Goal: Task Accomplishment & Management: Manage account settings

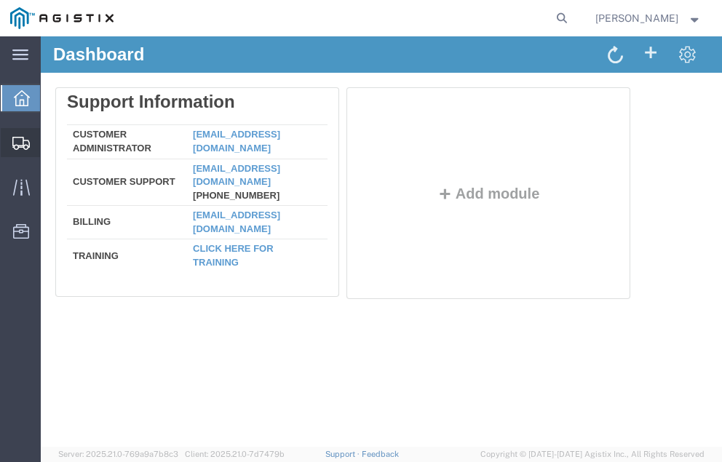
click at [0, 0] on span "Shipment Manager" at bounding box center [0, 0] width 0 height 0
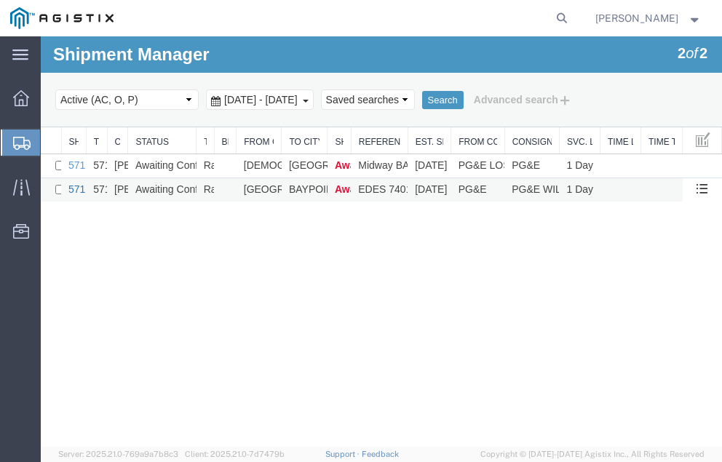
click at [73, 185] on link "57127765" at bounding box center [90, 189] width 45 height 12
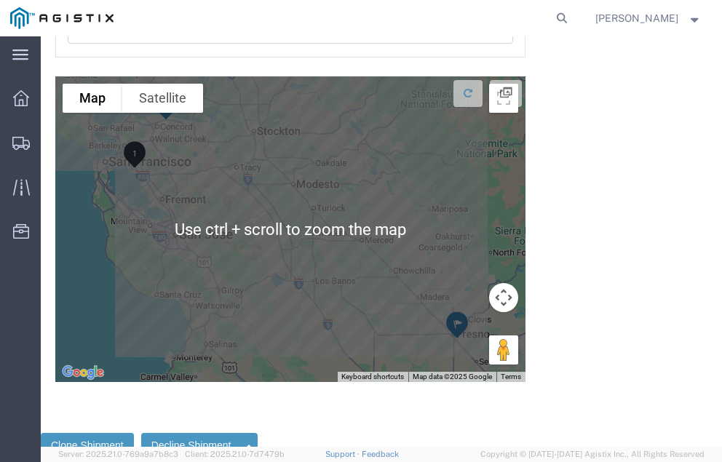
scroll to position [2623, 0]
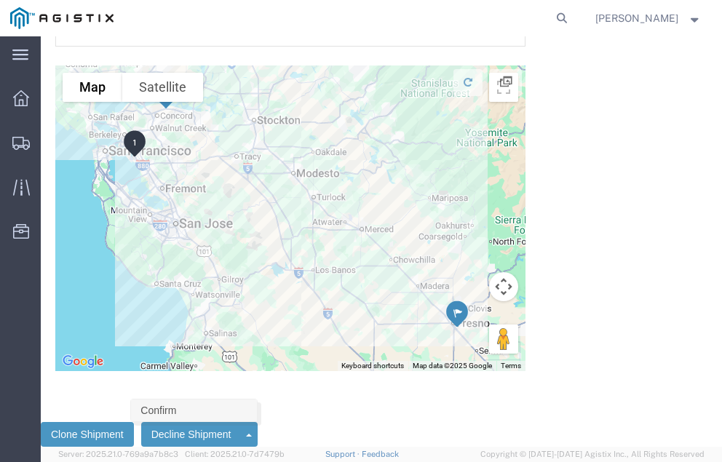
click link "Confirm"
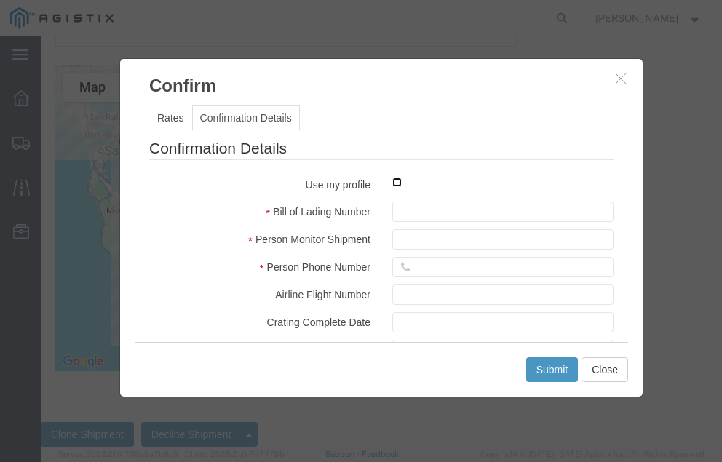
click input "checkbox"
checkbox input "true"
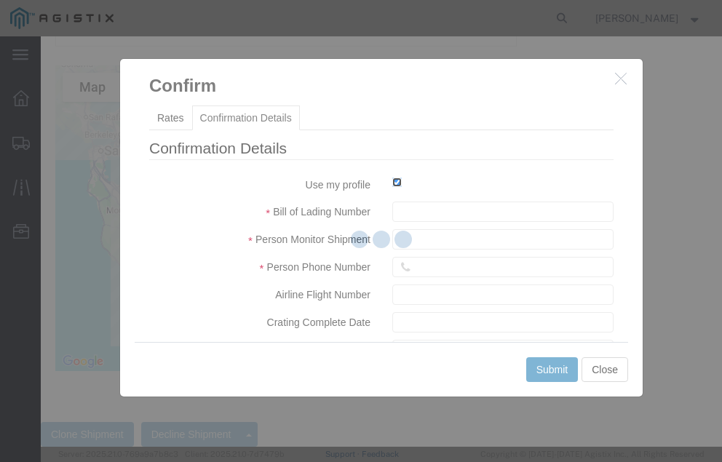
type input "[PERSON_NAME]"
type input "[PHONE_NUMBER]"
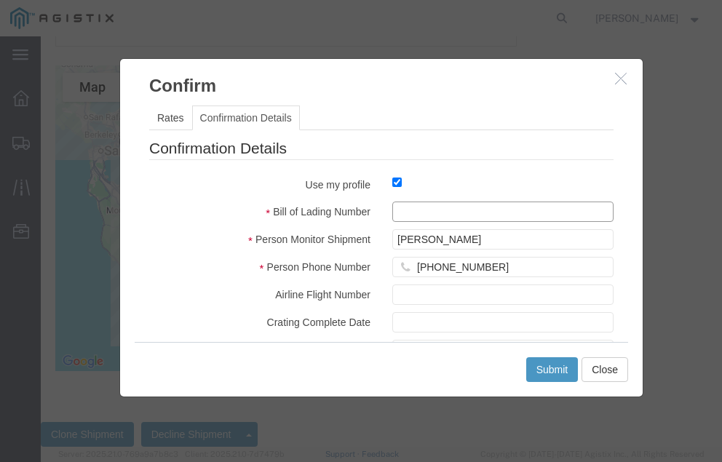
click input "text"
type input "57127765"
click button "Submit"
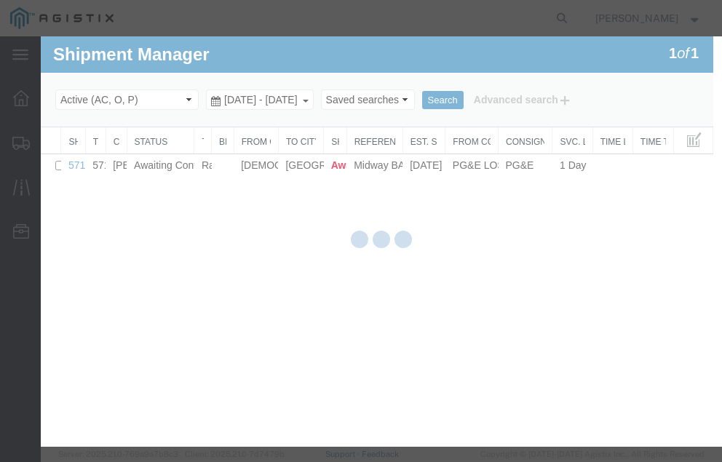
scroll to position [0, 0]
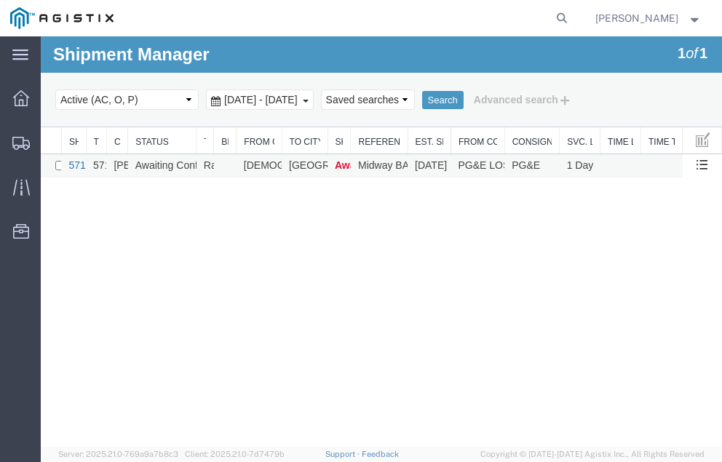
click at [79, 163] on link "57129015" at bounding box center [90, 165] width 45 height 12
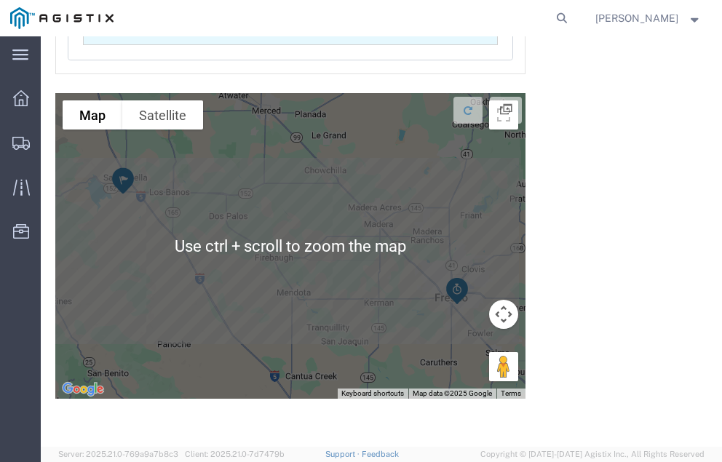
scroll to position [1685, 0]
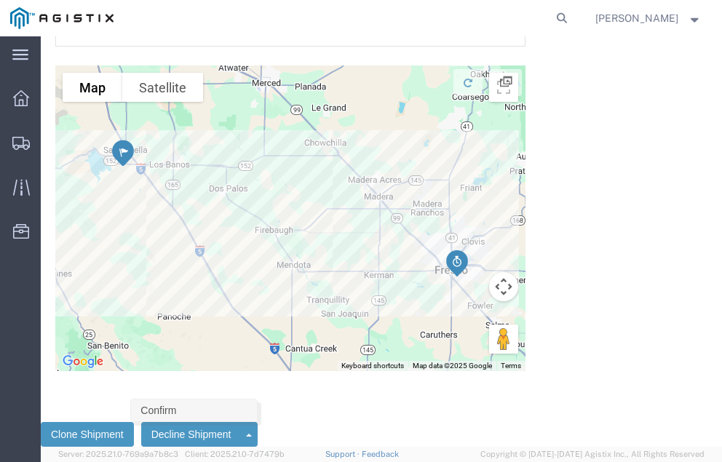
click link "Confirm"
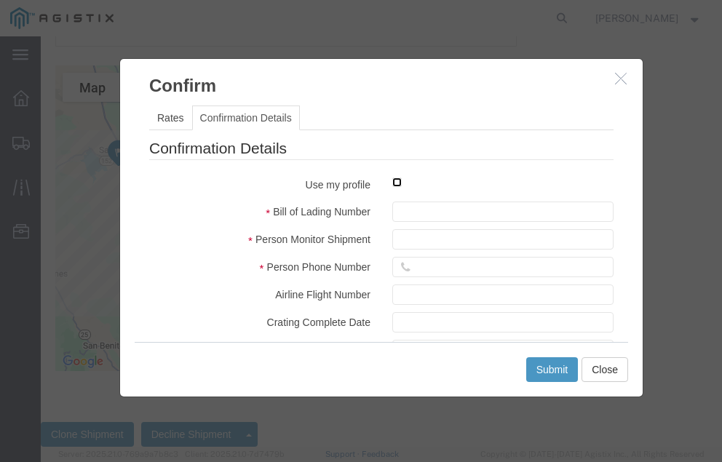
click input "checkbox"
checkbox input "true"
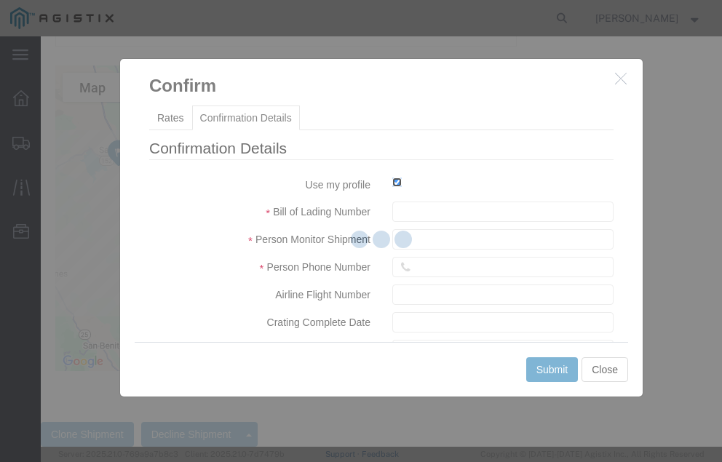
type input "[PERSON_NAME]"
type input "[PHONE_NUMBER]"
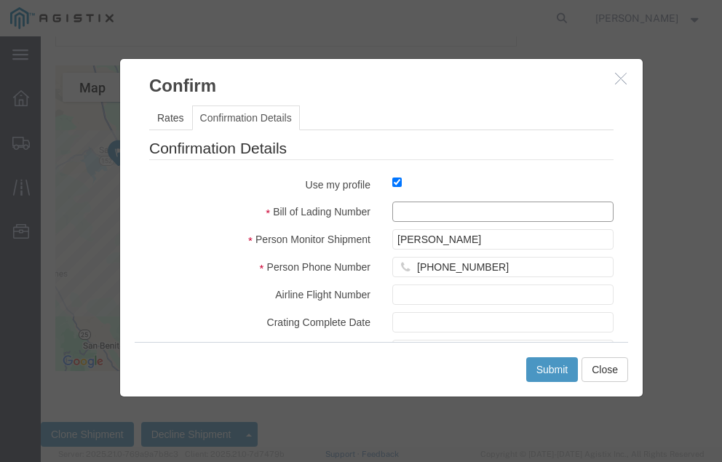
click input "text"
type input "57129015"
click button "Submit"
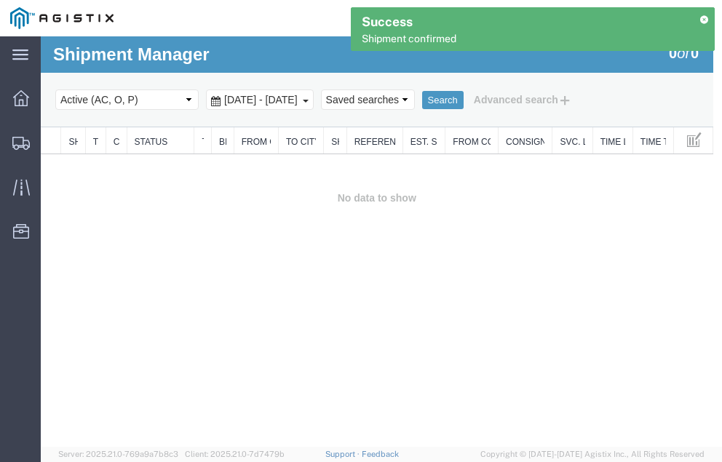
scroll to position [0, 0]
